Goal: Information Seeking & Learning: Learn about a topic

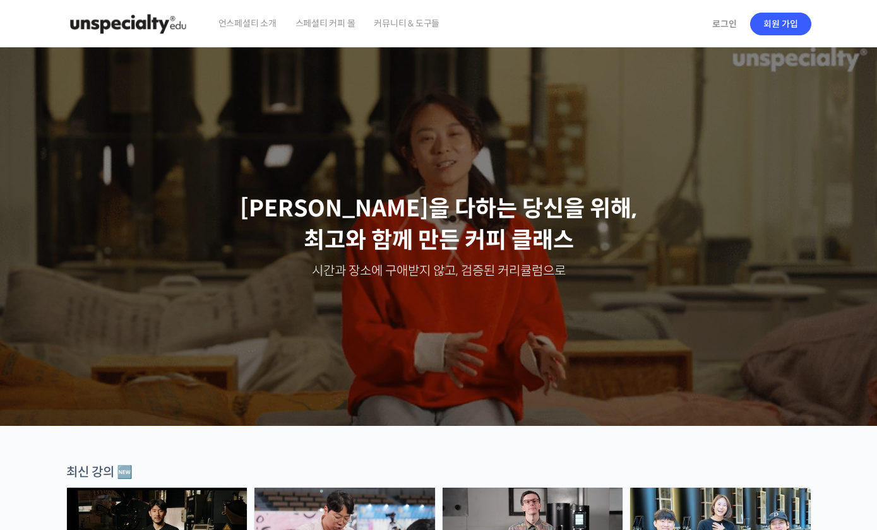
click at [241, 23] on span "언스페셜티 소개" at bounding box center [247, 23] width 58 height 48
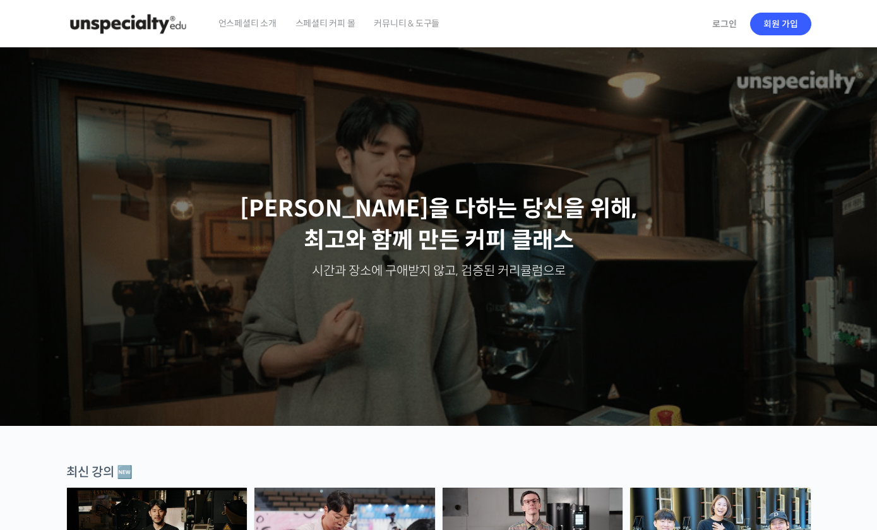
click at [355, 231] on p "[PERSON_NAME]을 다하는 당신을 위해, [PERSON_NAME]와 함께 만든 커피 클래스" at bounding box center [439, 225] width 852 height 64
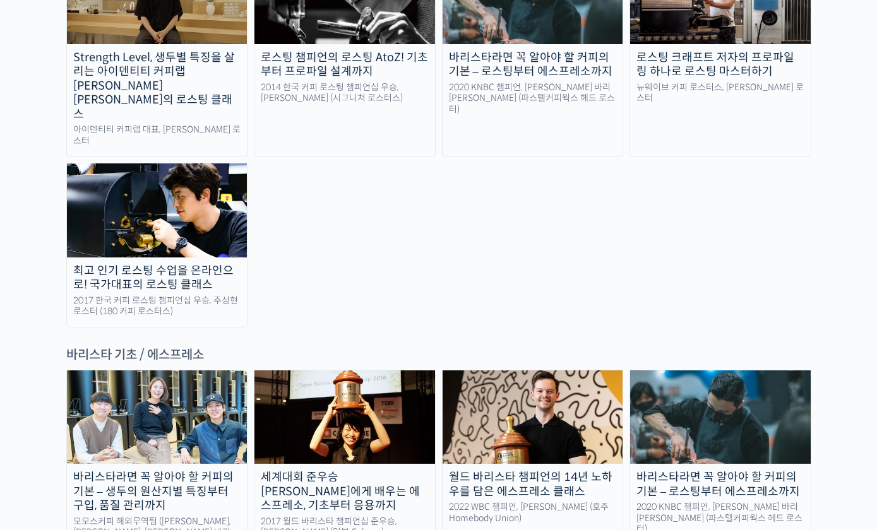
scroll to position [1452, 0]
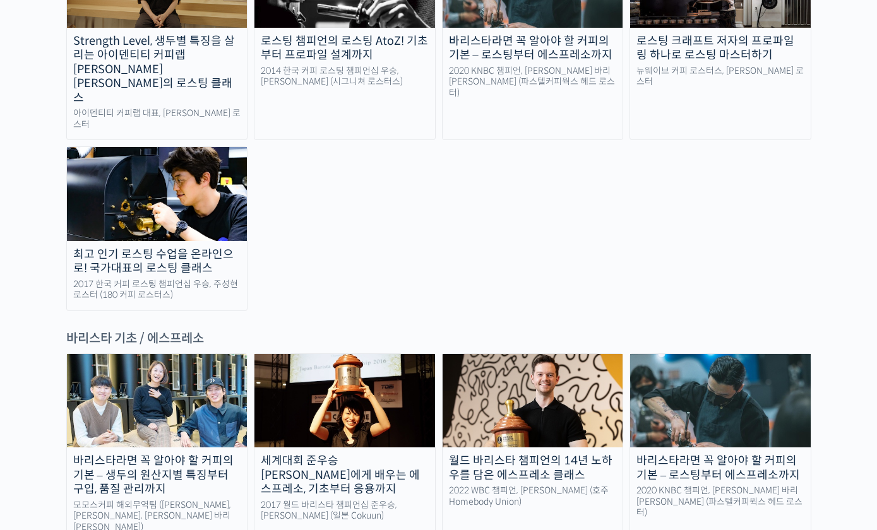
click at [123, 354] on img at bounding box center [157, 400] width 181 height 93
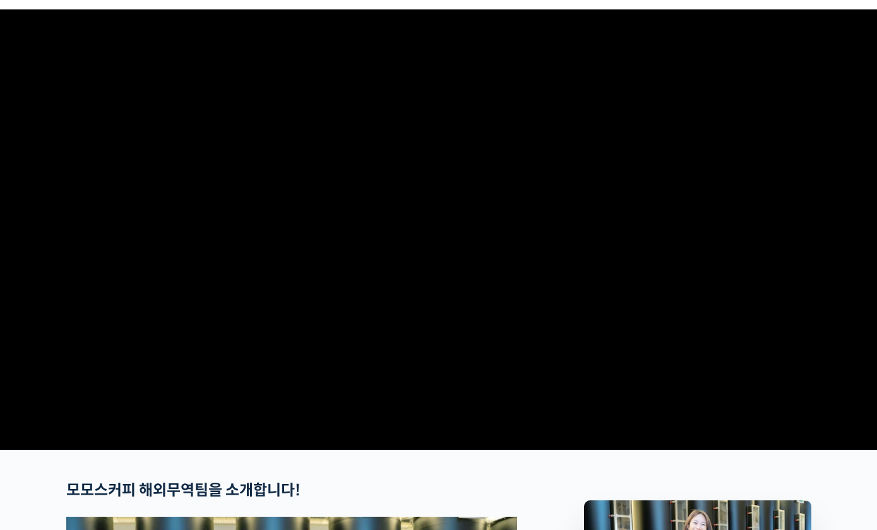
scroll to position [34, 0]
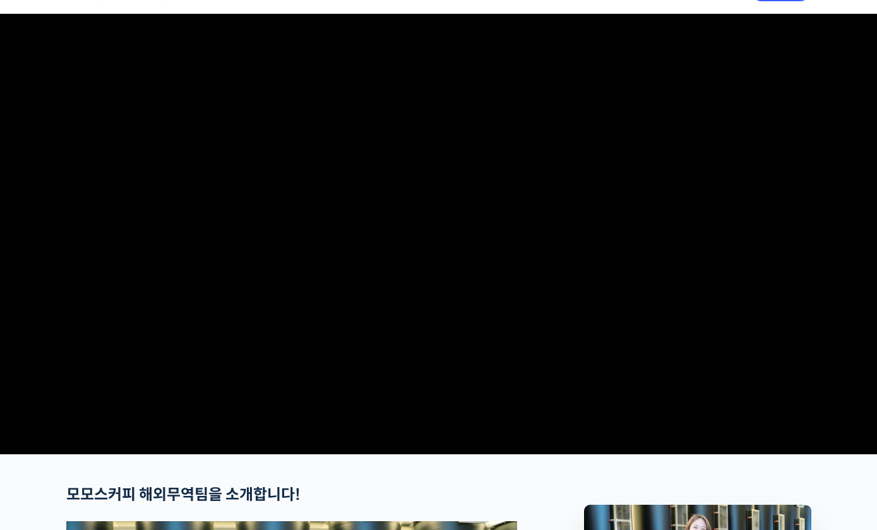
click at [198, 170] on video at bounding box center [438, 232] width 745 height 436
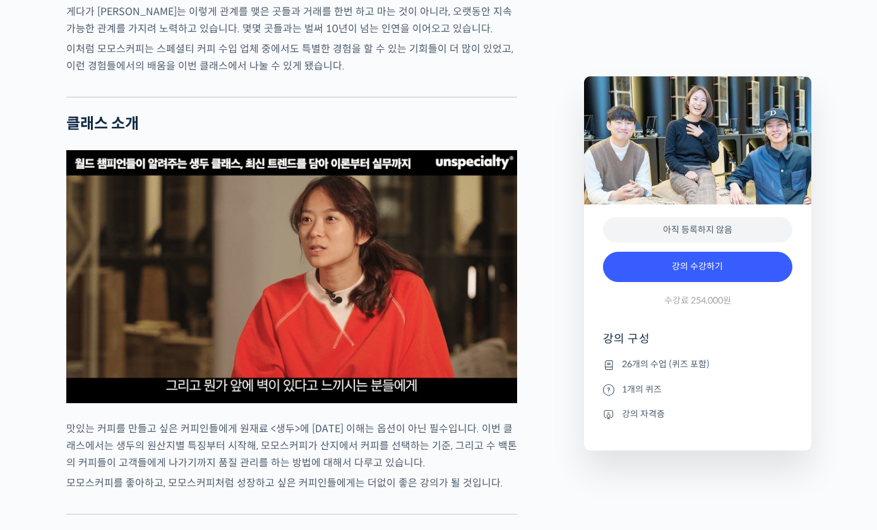
scroll to position [2298, 0]
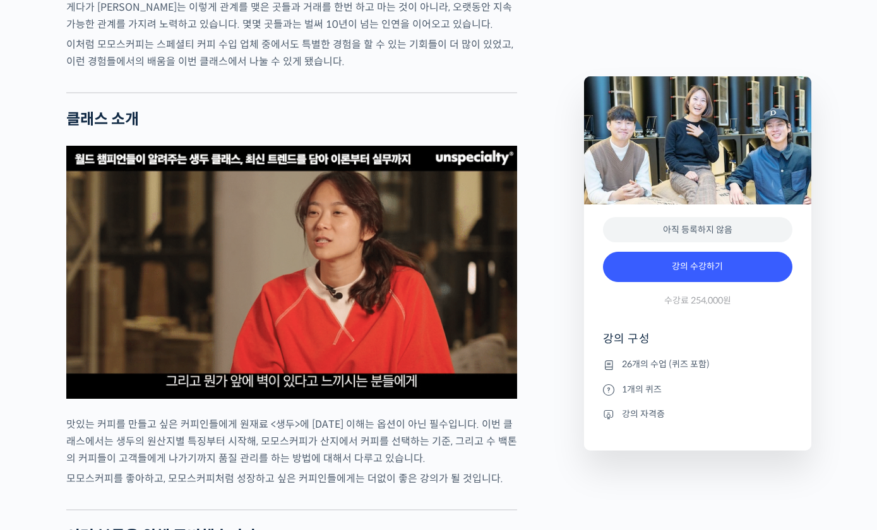
click at [114, 309] on img at bounding box center [291, 272] width 451 height 253
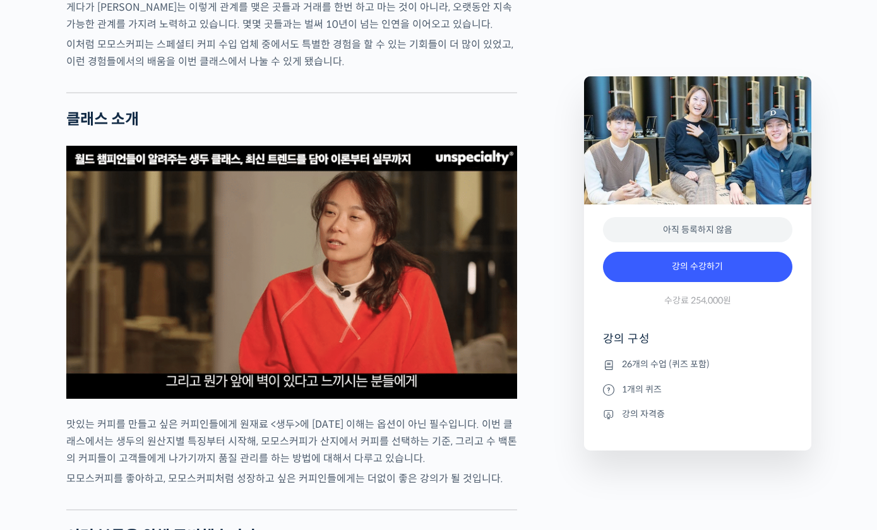
click at [135, 309] on img at bounding box center [291, 272] width 451 height 253
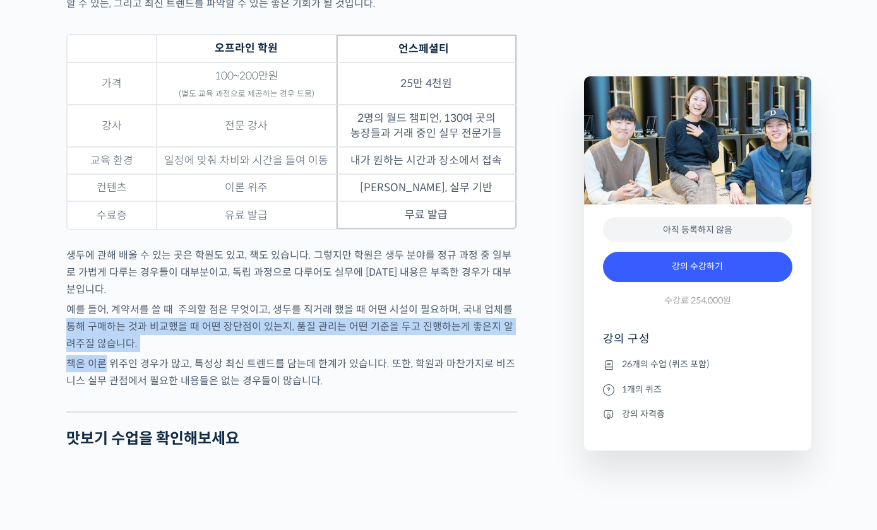
scroll to position [4051, 0]
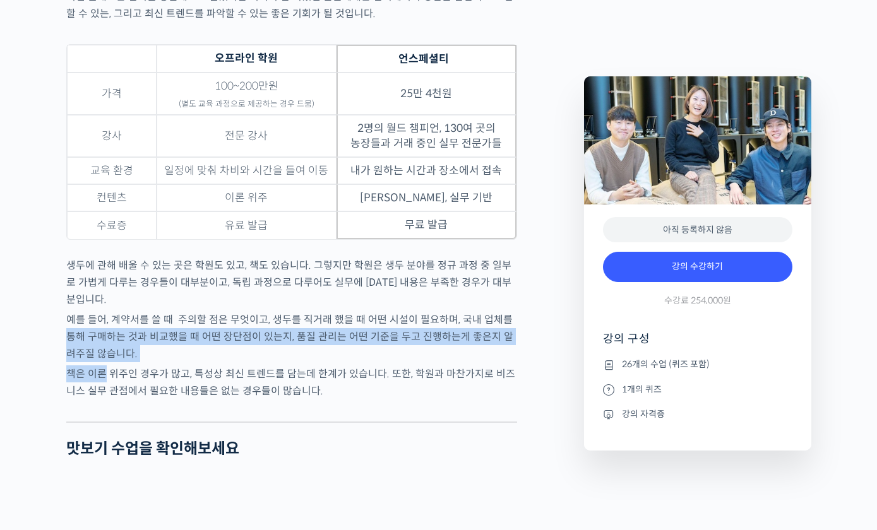
click at [49, 416] on div "바리스타라면 꼭 알아야 할 커피의 기본 – 생두의 원산지별 특징부터 구입, 품질 관리까지 강의 상세 내용 확인하기 모모스커피 해외무역팀을 소개…" at bounding box center [438, 85] width 877 height 7233
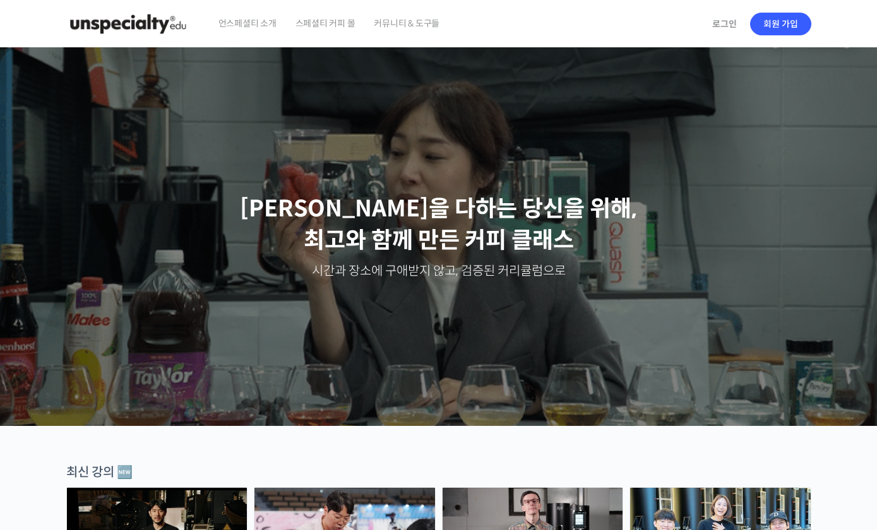
click at [242, 9] on span "언스페셜티 소개" at bounding box center [247, 23] width 58 height 48
click at [326, 19] on span "스페셜티 커피 몰" at bounding box center [325, 23] width 60 height 48
